Goal: Check status: Check status

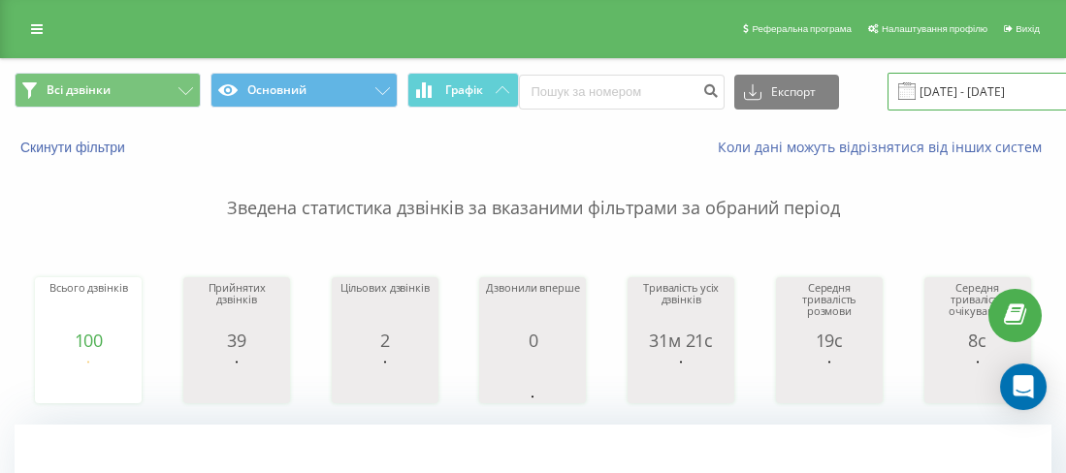
click at [971, 90] on input "20.08.2025 - 20.08.2025" at bounding box center [1004, 92] width 235 height 38
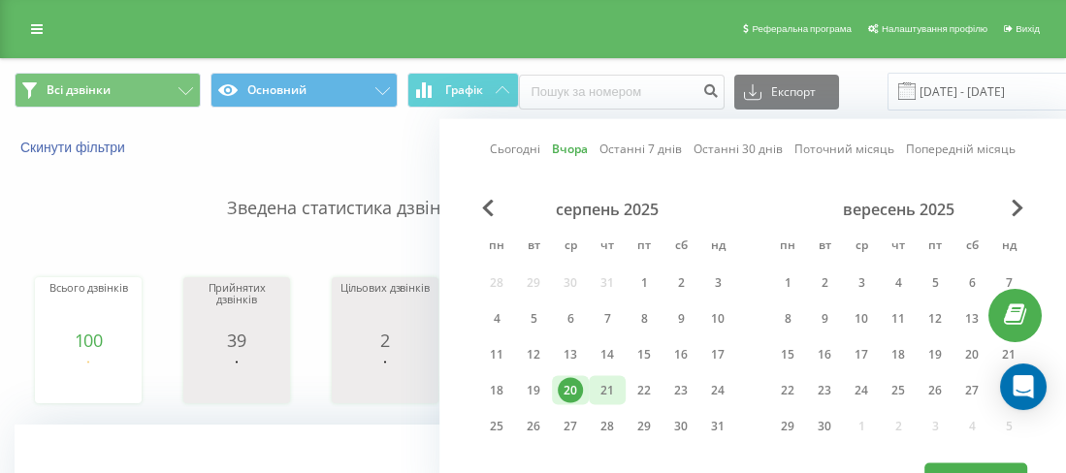
click at [609, 385] on div "21" at bounding box center [606, 390] width 25 height 25
click at [948, 465] on button "Застосувати" at bounding box center [975, 477] width 103 height 28
type input "21.08.2025 - 21.08.2025"
